Goal: Information Seeking & Learning: Learn about a topic

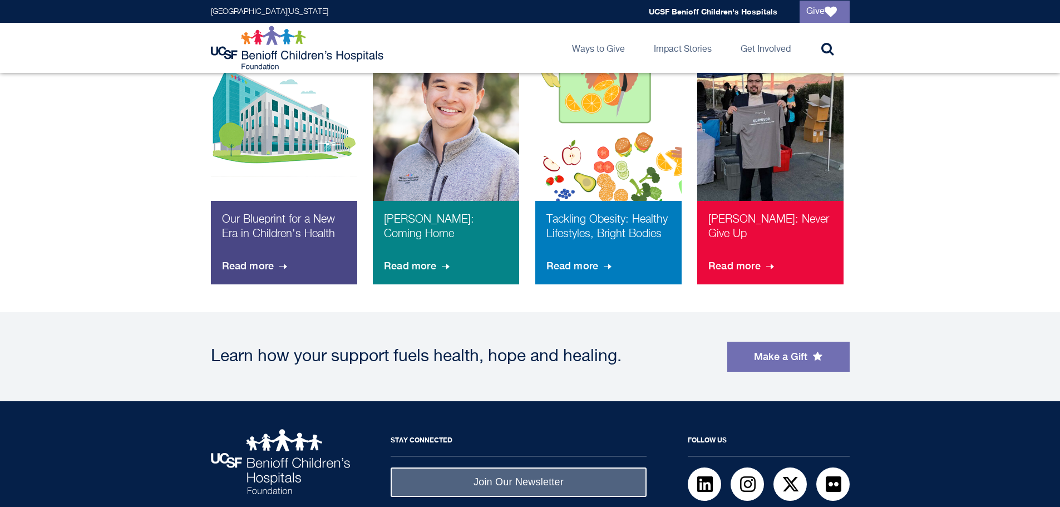
scroll to position [882, 0]
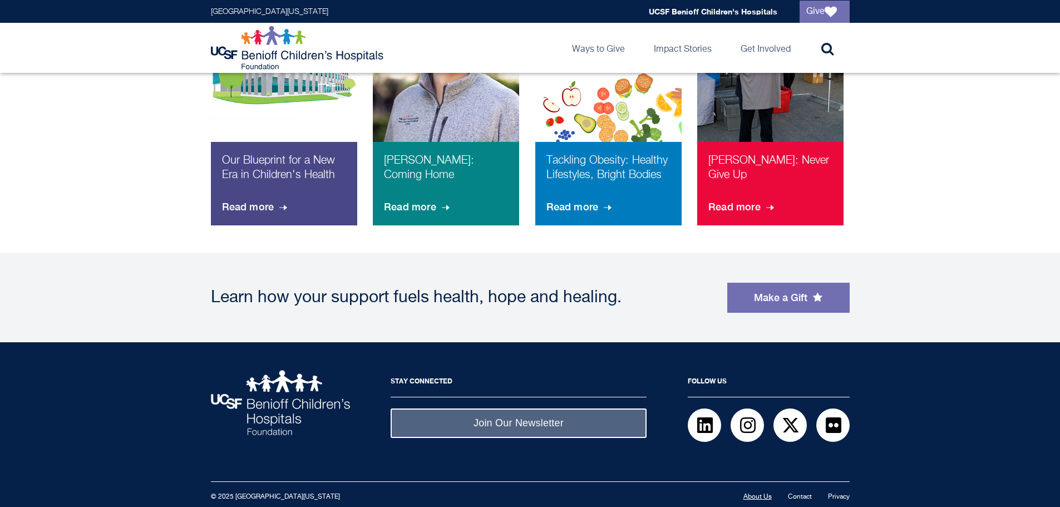
click at [766, 494] on link "About Us" at bounding box center [758, 497] width 28 height 7
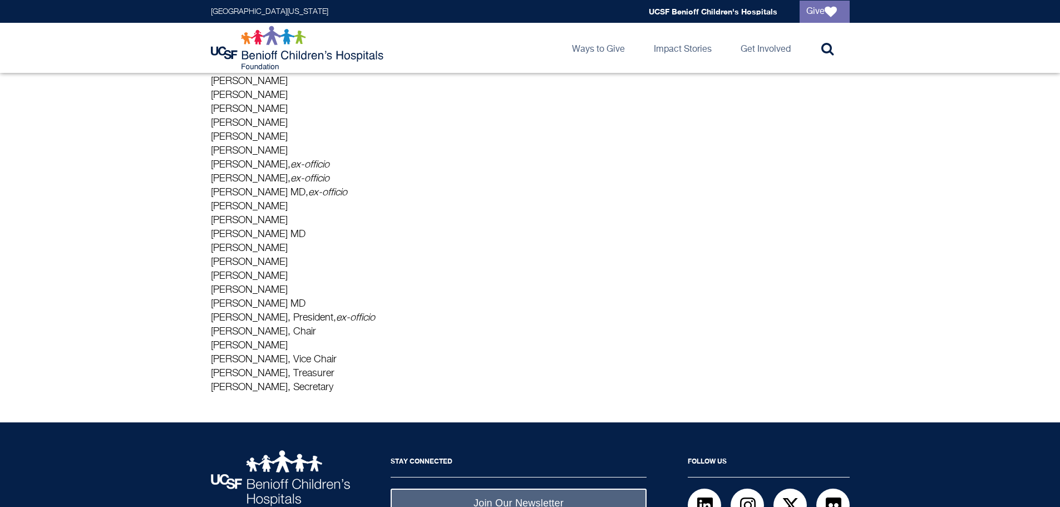
scroll to position [361, 0]
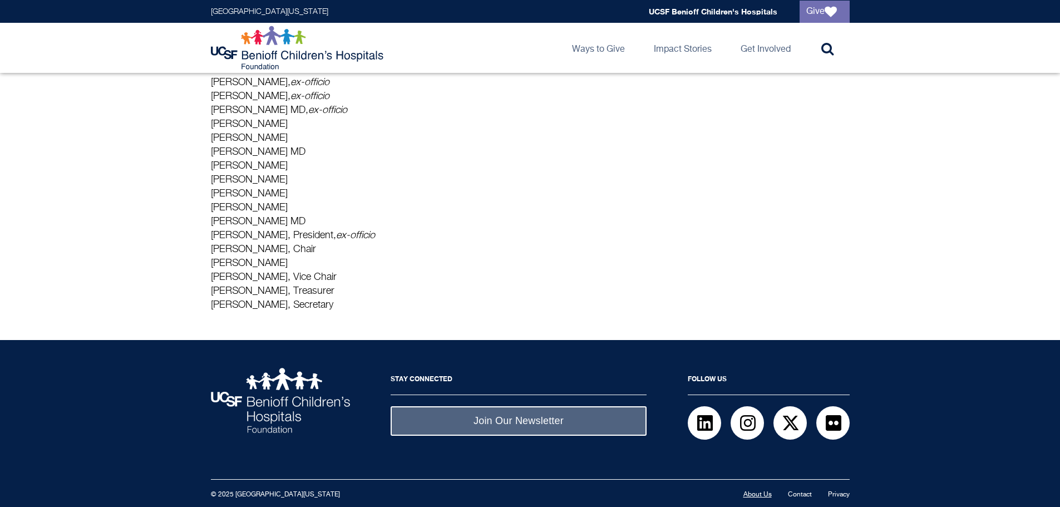
click at [761, 496] on link "About Us" at bounding box center [758, 494] width 28 height 7
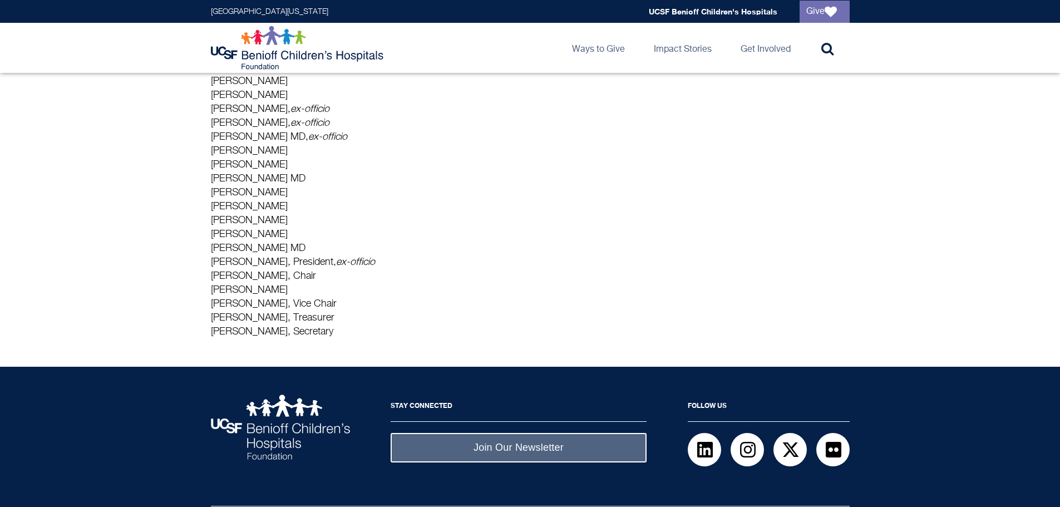
scroll to position [361, 0]
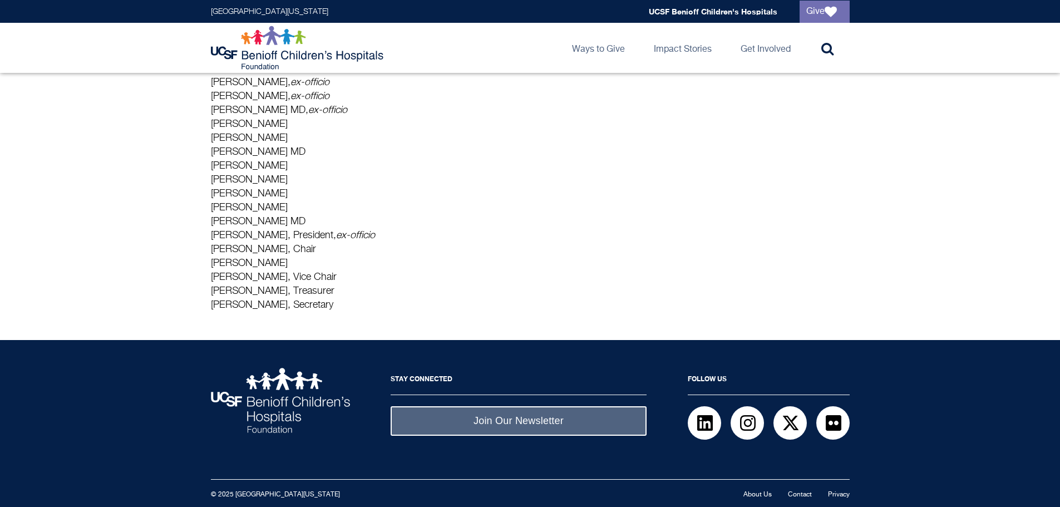
click at [253, 371] on img at bounding box center [280, 400] width 139 height 65
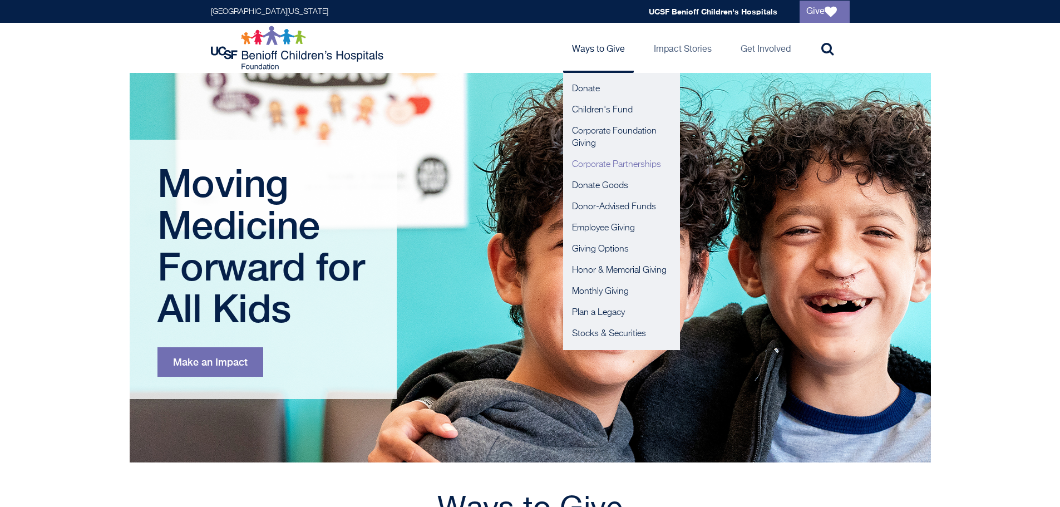
click at [602, 163] on link "Corporate Partnerships" at bounding box center [621, 164] width 117 height 21
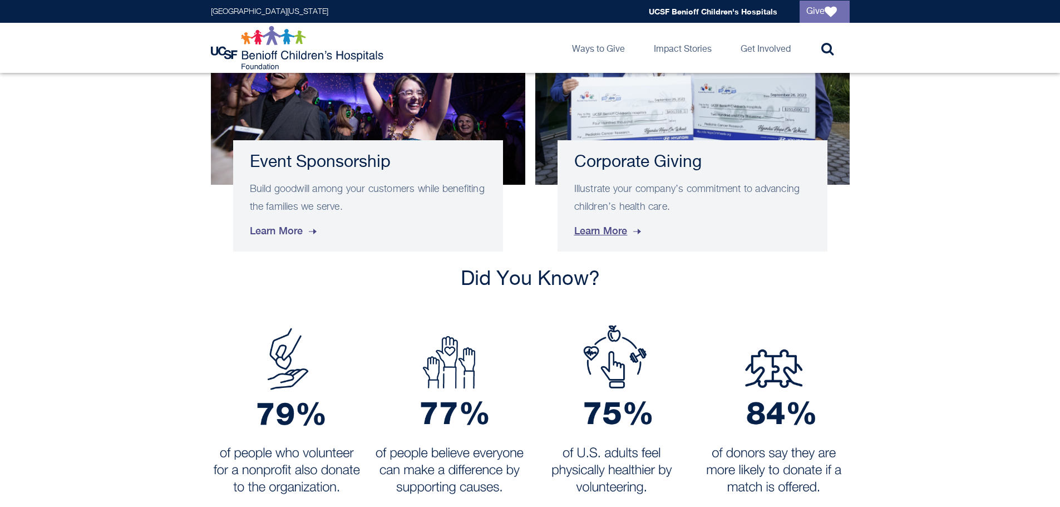
scroll to position [481, 0]
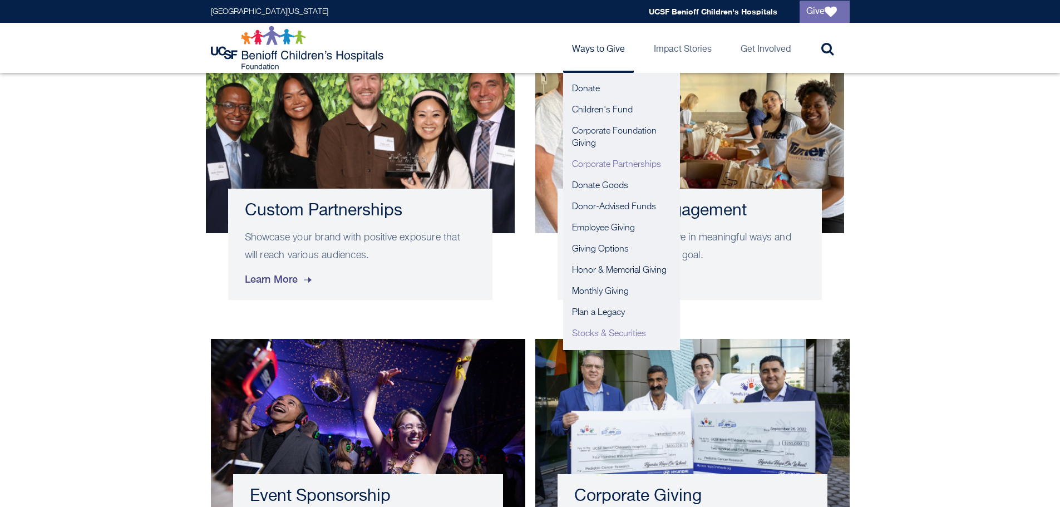
click at [608, 333] on link "Stocks & Securities" at bounding box center [621, 333] width 117 height 21
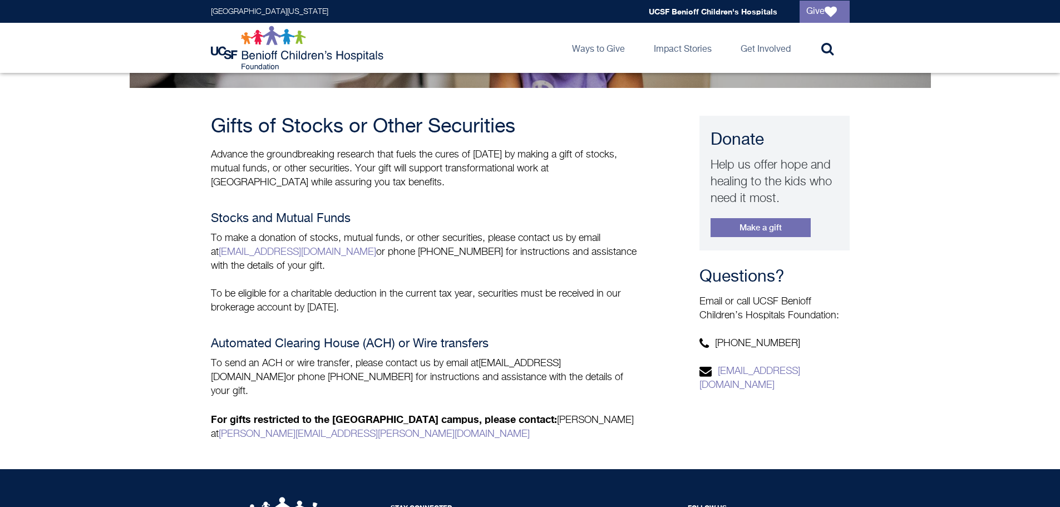
scroll to position [167, 0]
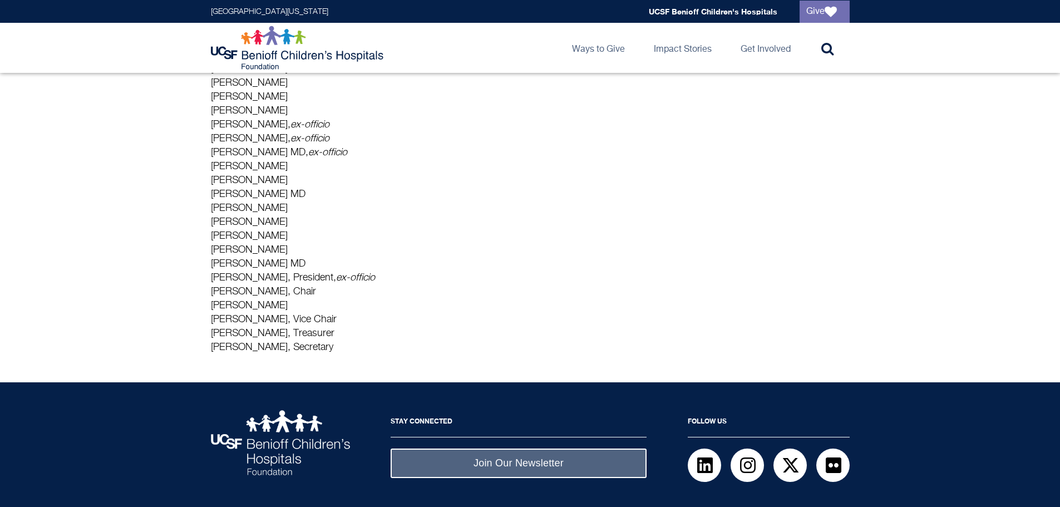
scroll to position [249, 0]
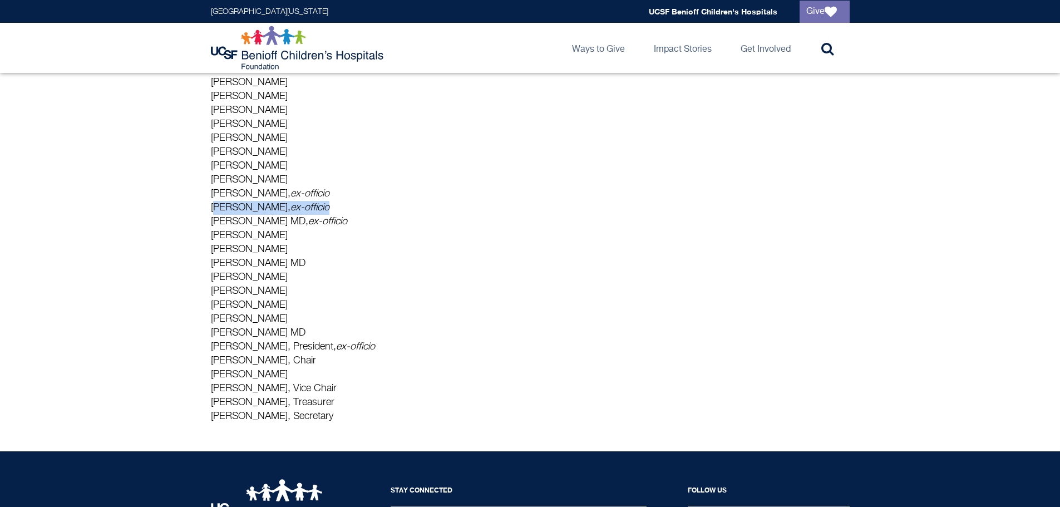
drag, startPoint x: 209, startPoint y: 207, endPoint x: 311, endPoint y: 213, distance: 101.5
click at [311, 213] on div "The UCSF Benioff Children's Hospitals Foundation is dedicated to advancing chil…" at bounding box center [530, 174] width 659 height 500
